Goal: Task Accomplishment & Management: Use online tool/utility

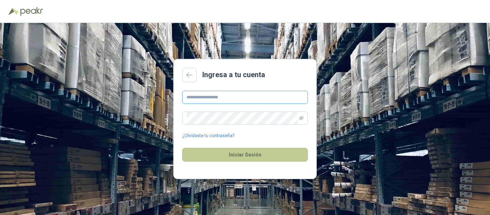
type input "**********"
click at [239, 154] on button "Iniciar Sesión" at bounding box center [245, 155] width 126 height 14
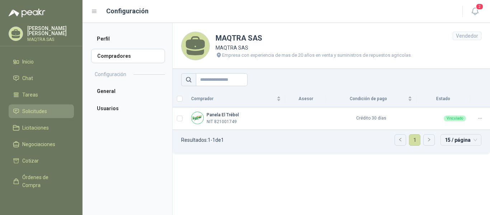
click at [39, 107] on link "Solicitudes" at bounding box center [41, 111] width 65 height 14
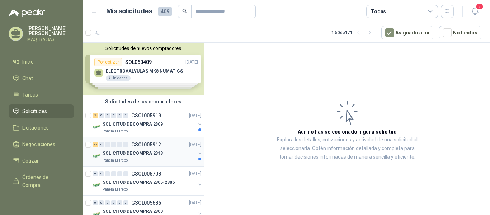
click at [149, 155] on p "SOLICITUD DE COMPRA 2313" at bounding box center [133, 153] width 60 height 7
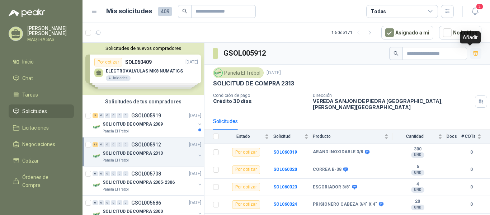
click at [473, 55] on icon "button" at bounding box center [475, 53] width 5 height 4
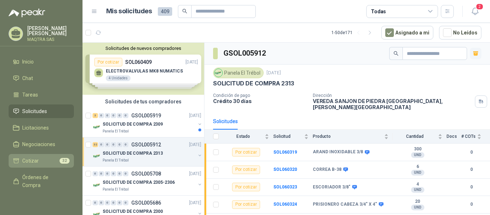
click at [34, 160] on span "Cotizar" at bounding box center [30, 161] width 17 height 8
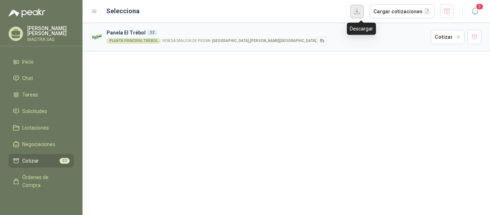
click at [363, 10] on button "button" at bounding box center [357, 12] width 14 height 14
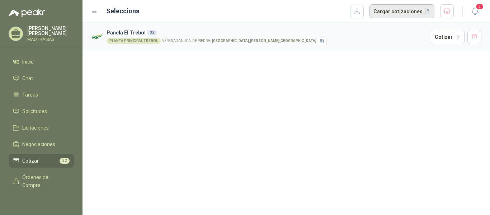
click at [450, 6] on button "button" at bounding box center [447, 11] width 14 height 14
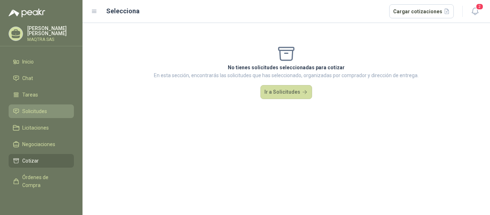
click at [38, 110] on span "Solicitudes" at bounding box center [34, 111] width 25 height 8
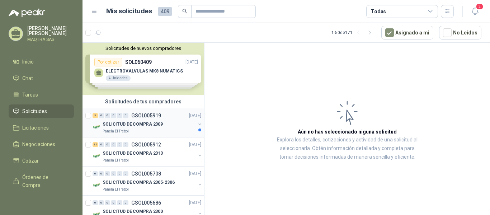
click at [159, 130] on div "Panela El Trébol" at bounding box center [149, 132] width 93 height 6
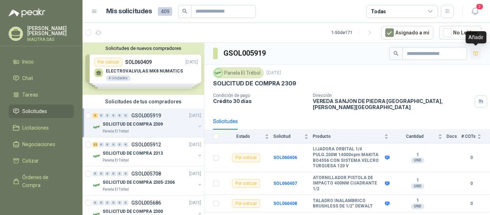
click at [477, 53] on icon "button" at bounding box center [476, 54] width 6 height 6
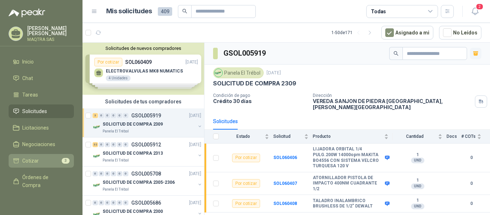
click at [38, 159] on li "Cotizar 3" at bounding box center [41, 161] width 57 height 8
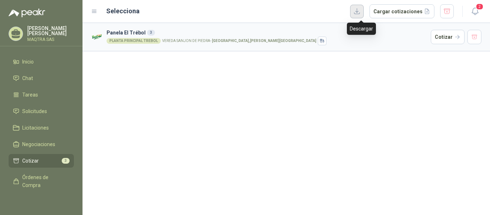
click at [361, 17] on button "button" at bounding box center [357, 12] width 14 height 14
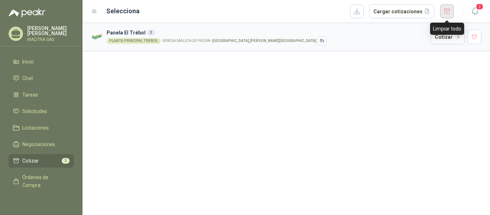
click at [451, 14] on button "button" at bounding box center [447, 11] width 14 height 14
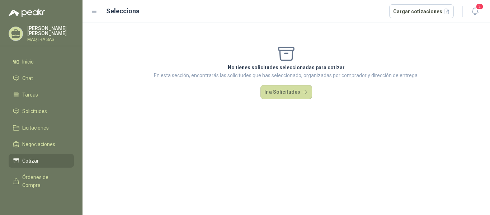
click at [17, 30] on icon at bounding box center [15, 33] width 11 height 11
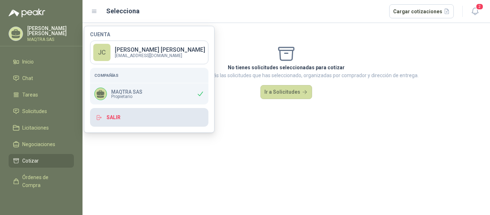
click at [122, 122] on button "Salir" at bounding box center [149, 117] width 118 height 19
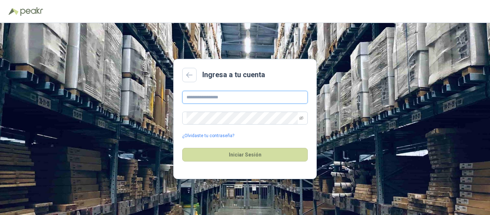
type input "**********"
